Goal: Communication & Community: Answer question/provide support

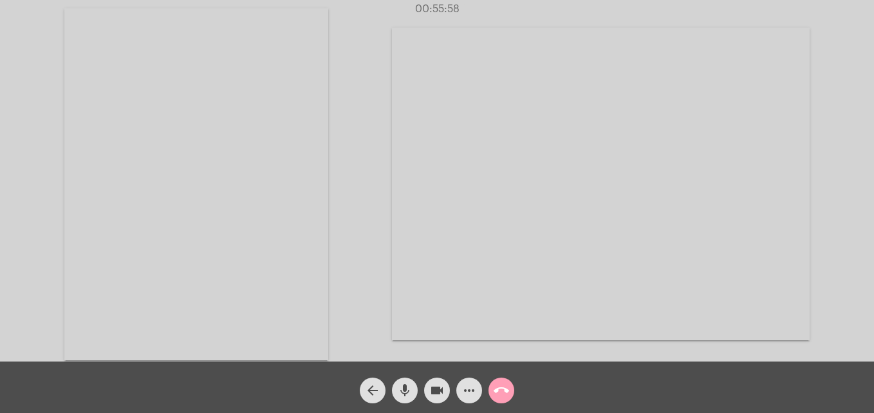
click at [499, 391] on mat-icon "call_end" at bounding box center [501, 390] width 15 height 15
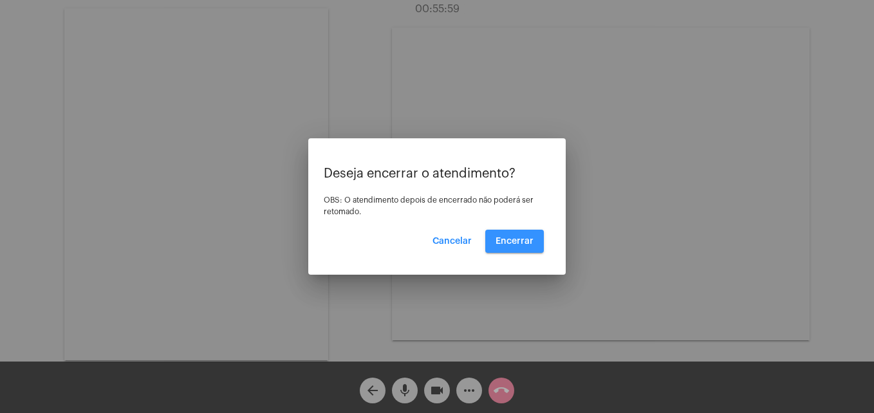
click at [516, 240] on span "Encerrar" at bounding box center [515, 241] width 38 height 9
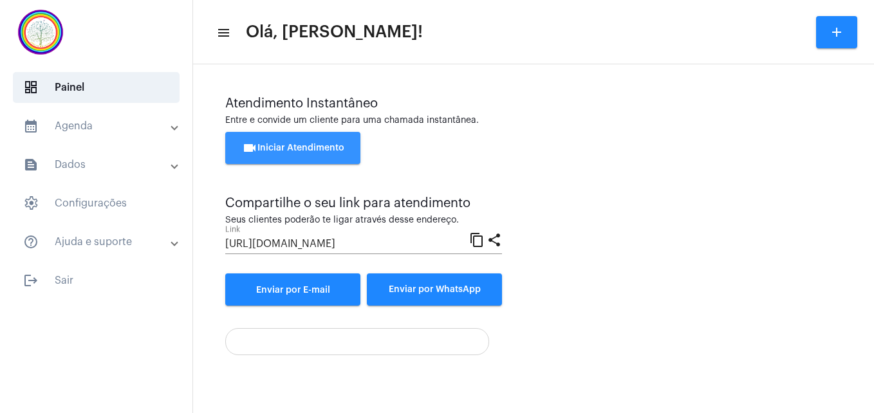
click at [315, 145] on span "videocam Iniciar Atendimento" at bounding box center [293, 148] width 102 height 9
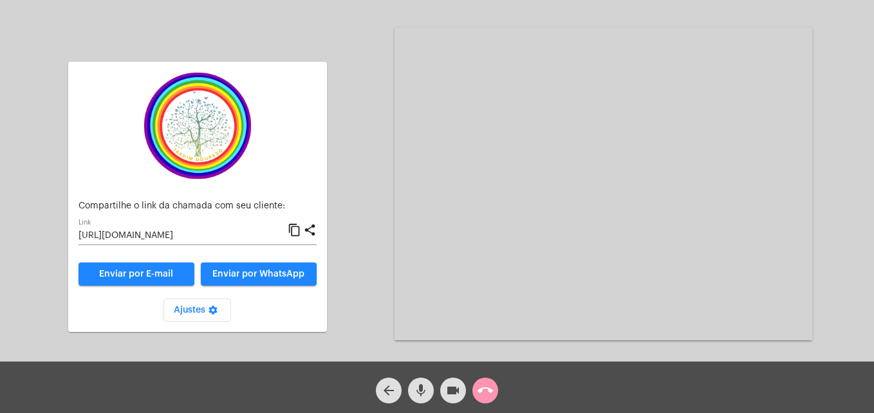
click at [297, 231] on mat-icon "content_copy" at bounding box center [295, 230] width 14 height 15
click at [481, 394] on mat-icon "call_end" at bounding box center [485, 390] width 15 height 15
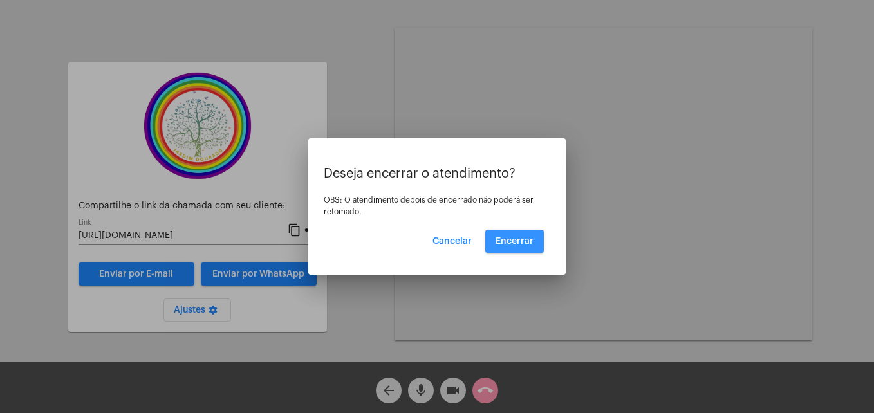
click at [518, 239] on span "Encerrar" at bounding box center [515, 241] width 38 height 9
